Goal: Check status: Check status

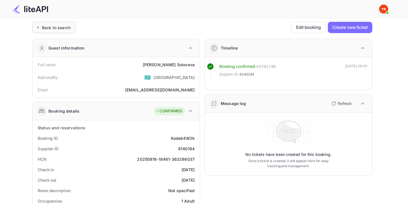
click at [62, 29] on div "Back to search" at bounding box center [56, 28] width 29 height 6
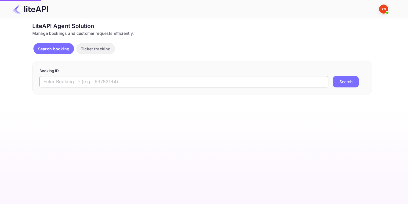
click at [164, 84] on input "text" at bounding box center [183, 81] width 289 height 11
paste input "8743556"
type input "8743556"
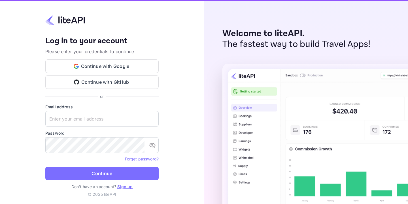
type input "adminpassword_support@yandex-team.ru"
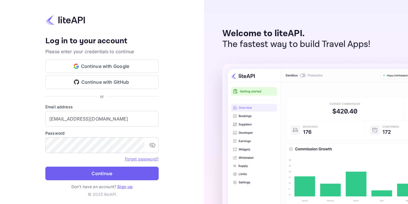
click at [72, 175] on button "Continue" at bounding box center [101, 174] width 113 height 14
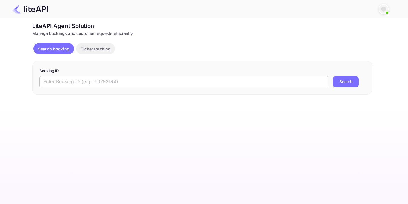
click at [186, 82] on input "text" at bounding box center [183, 81] width 289 height 11
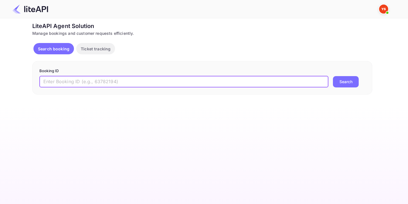
paste input "8743556"
type input "8743556"
click at [339, 79] on button "Search" at bounding box center [346, 81] width 26 height 11
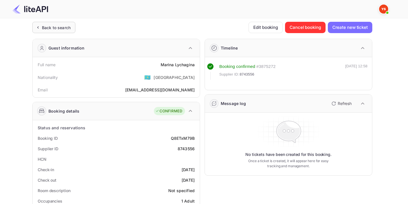
click at [46, 26] on div "Back to search" at bounding box center [56, 28] width 29 height 6
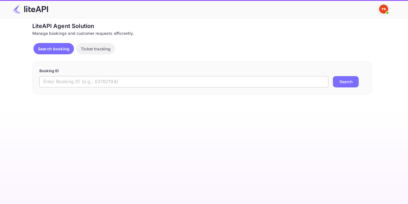
click at [127, 79] on input "text" at bounding box center [183, 81] width 289 height 11
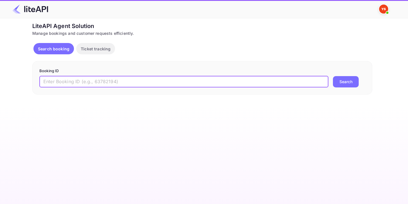
paste input "7946500"
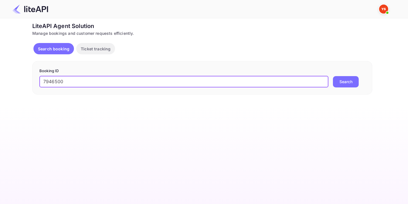
type input "7946500"
click at [347, 82] on button "Search" at bounding box center [346, 81] width 26 height 11
